Goal: Information Seeking & Learning: Learn about a topic

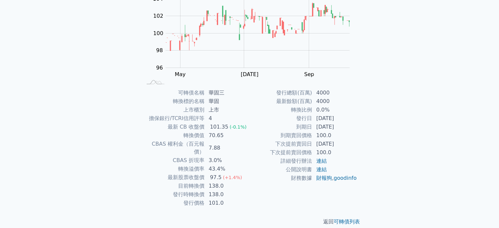
scroll to position [76, 0]
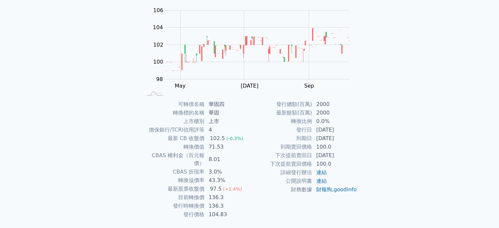
scroll to position [66, 0]
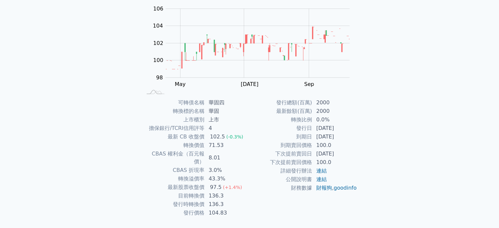
click at [348, 228] on link "可轉債列表" at bounding box center [347, 231] width 26 height 6
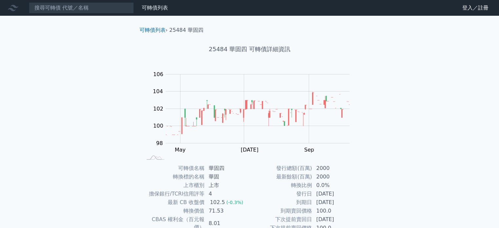
scroll to position [66, 0]
